Goal: Entertainment & Leisure: Consume media (video, audio)

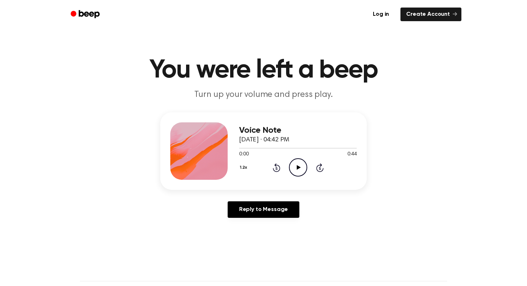
click at [301, 162] on icon "Play Audio" at bounding box center [298, 167] width 18 height 18
click at [294, 167] on icon "Play Audio" at bounding box center [298, 167] width 18 height 18
click at [243, 166] on button "1.2x" at bounding box center [244, 167] width 10 height 12
click at [245, 250] on div "2.0x" at bounding box center [248, 250] width 13 height 8
